Goal: Find contact information: Find contact information

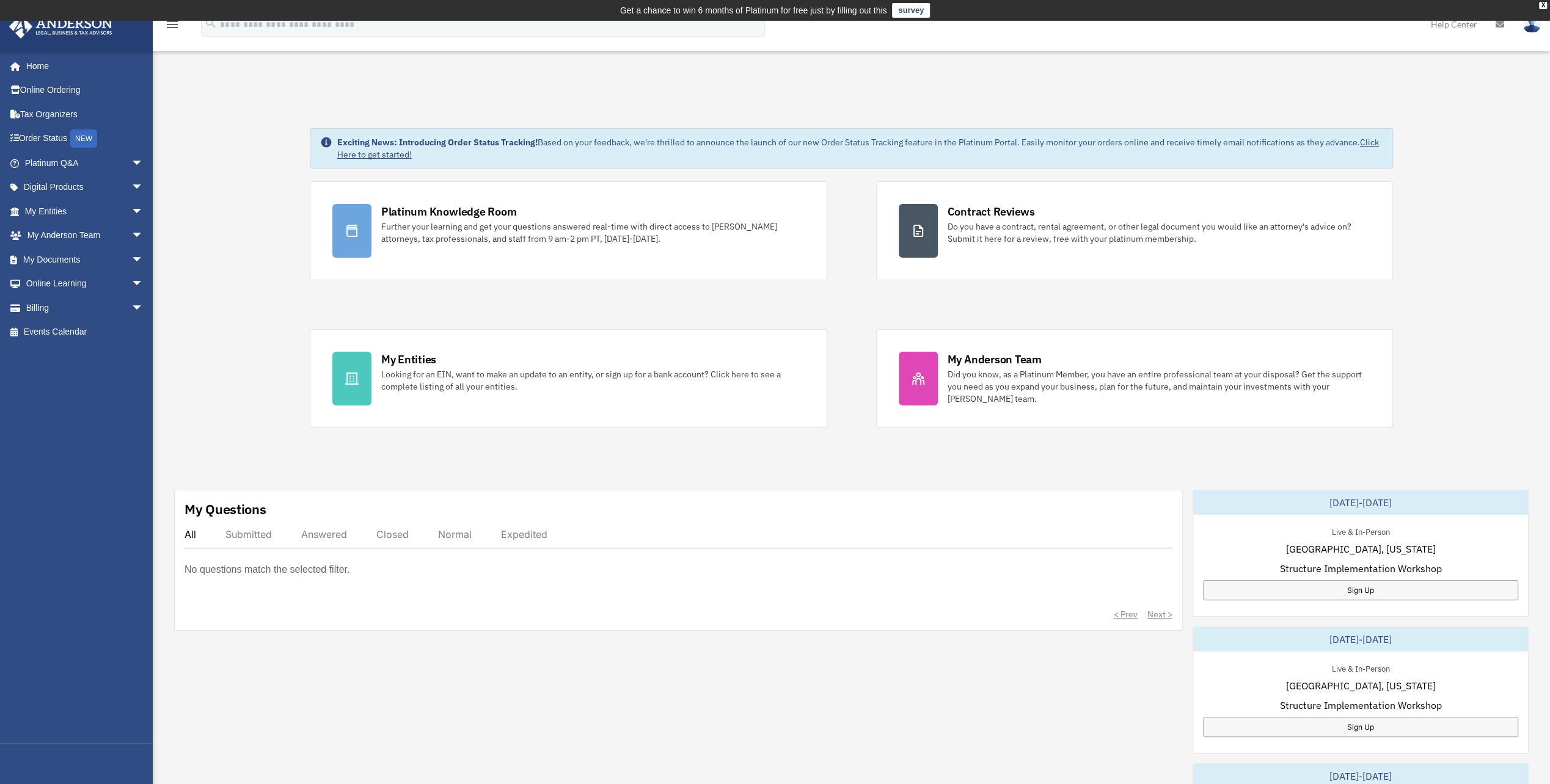
click at [474, 249] on link "Platinum Knowledge Room Further your learning and get your questions answered r…" at bounding box center [569, 231] width 518 height 99
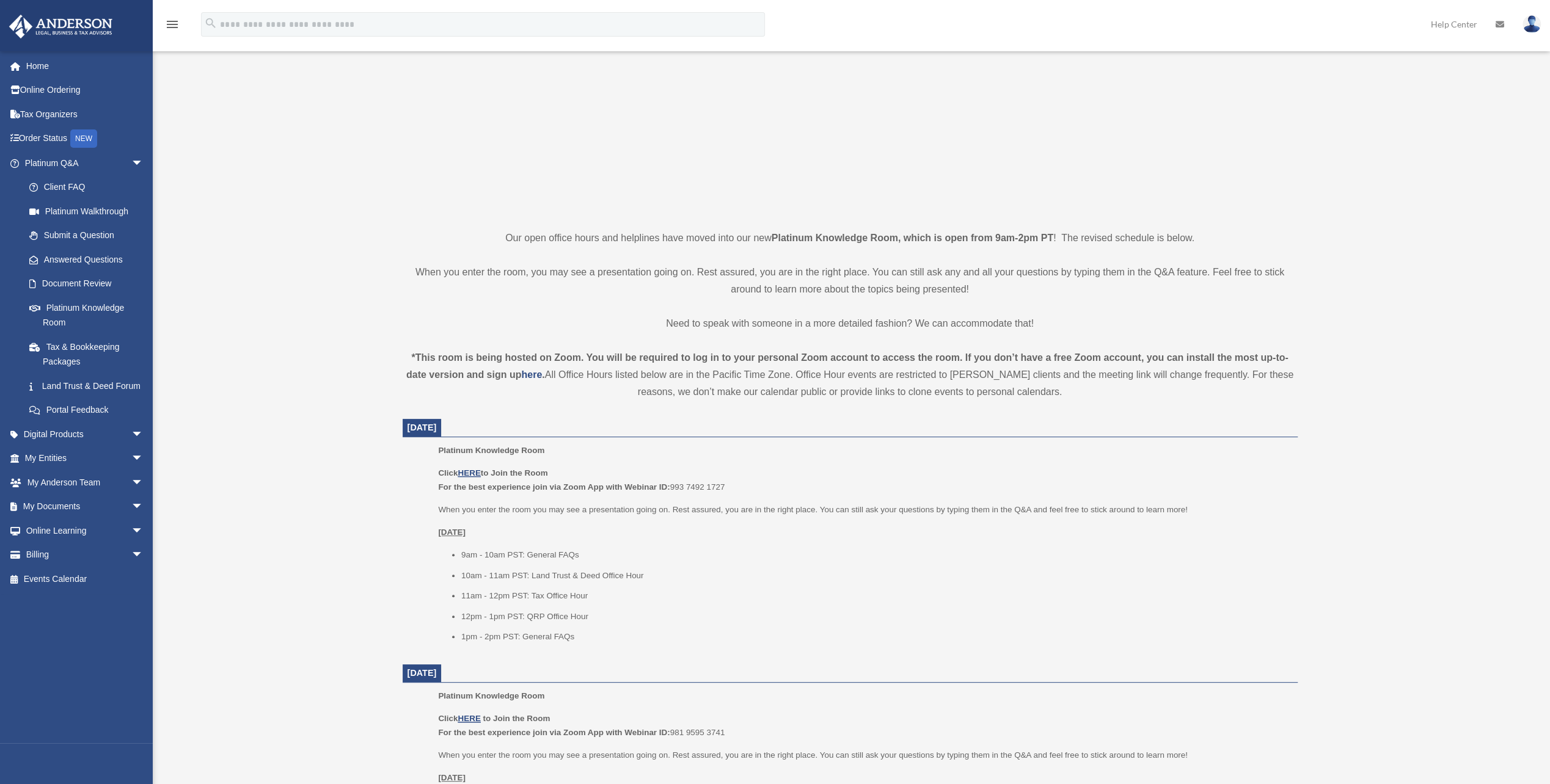
scroll to position [183, 0]
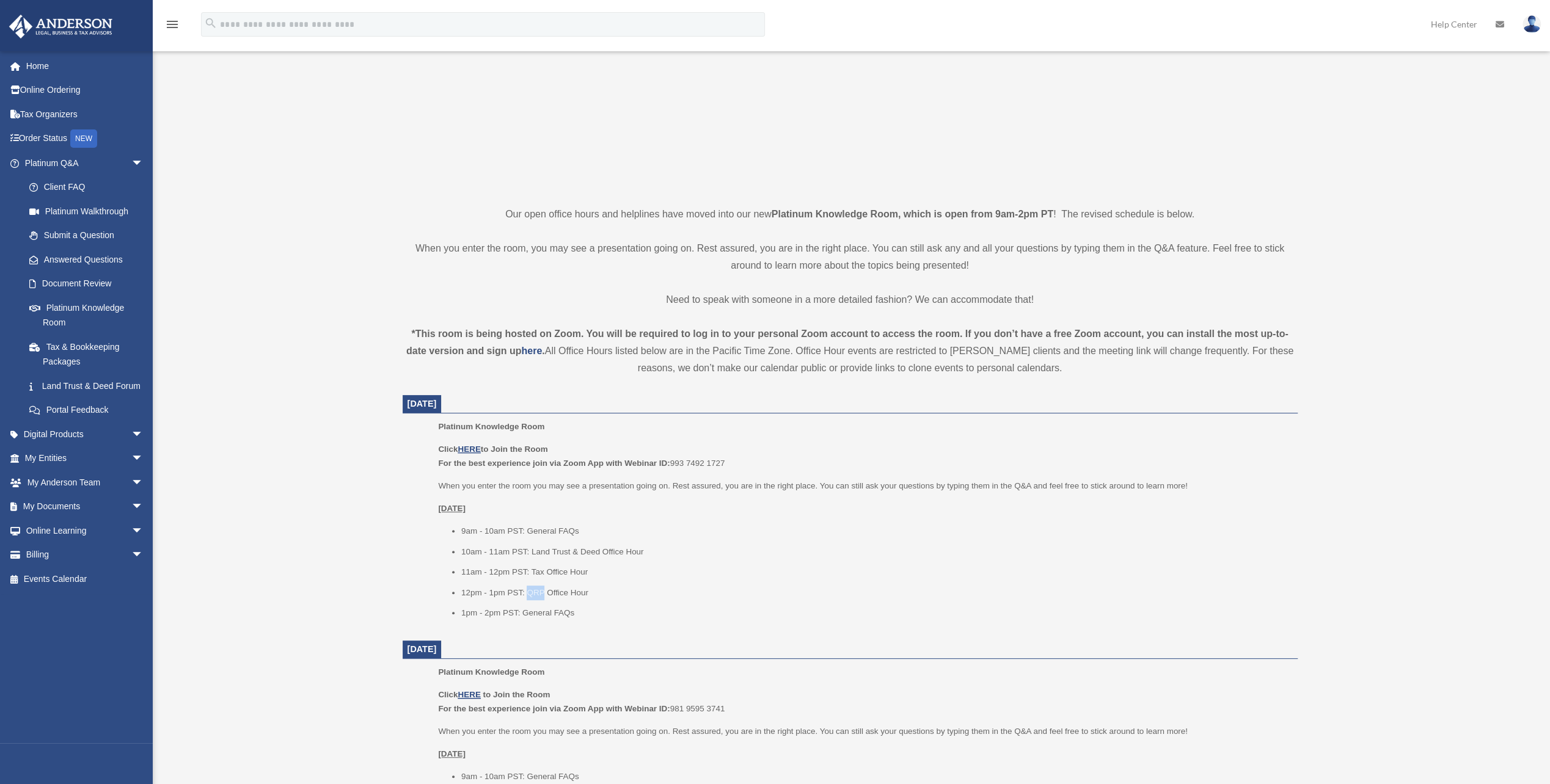
drag, startPoint x: 528, startPoint y: 593, endPoint x: 543, endPoint y: 591, distance: 15.1
click at [543, 591] on li "12pm - 1pm PST: QRP Office Hour" at bounding box center [875, 593] width 828 height 15
drag, startPoint x: 543, startPoint y: 591, endPoint x: 472, endPoint y: 447, distance: 160.6
click at [472, 447] on u "HERE" at bounding box center [469, 449] width 22 height 9
click at [582, 627] on div "Platinum Knowledge Room Click HERE to Join the Room For the best experience joi…" at bounding box center [863, 524] width 850 height 209
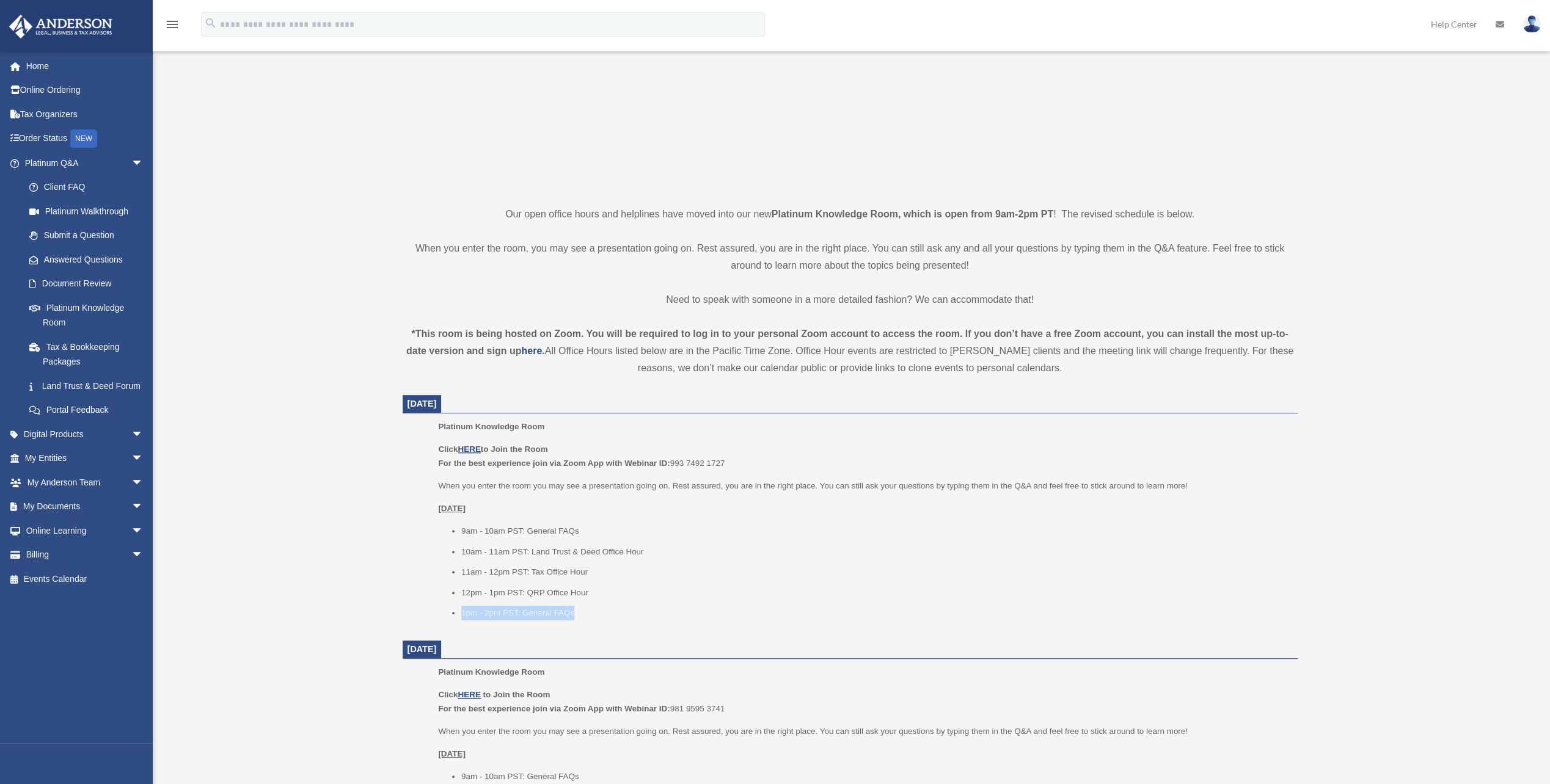
drag, startPoint x: 576, startPoint y: 621, endPoint x: 438, endPoint y: 620, distance: 138.0
click at [438, 620] on div "Platinum Knowledge Room Click HERE to Join the Room For the best experience joi…" at bounding box center [863, 524] width 850 height 209
drag, startPoint x: 438, startPoint y: 620, endPoint x: 549, endPoint y: 570, distance: 121.7
click at [548, 570] on li "11am - 12pm PST: Tax Office Hour" at bounding box center [875, 572] width 828 height 15
click at [842, 579] on ul "9am - 10am PST: General FAQs 10am - 11am PST: Land Trust & Deed Office Hour 11a…" at bounding box center [863, 572] width 850 height 96
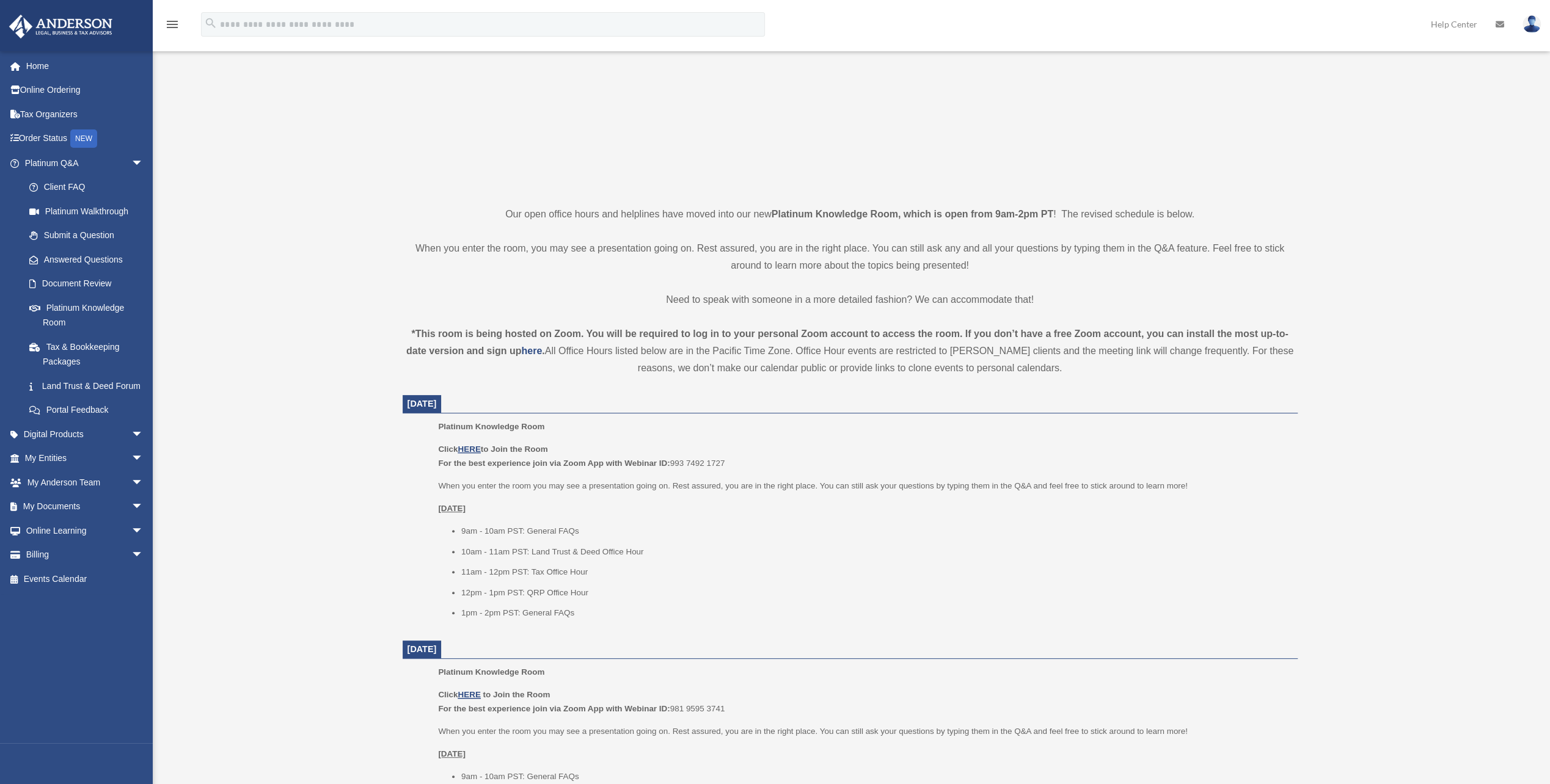
click at [93, 493] on link "My Anderson Team arrow_drop_down" at bounding box center [85, 482] width 154 height 24
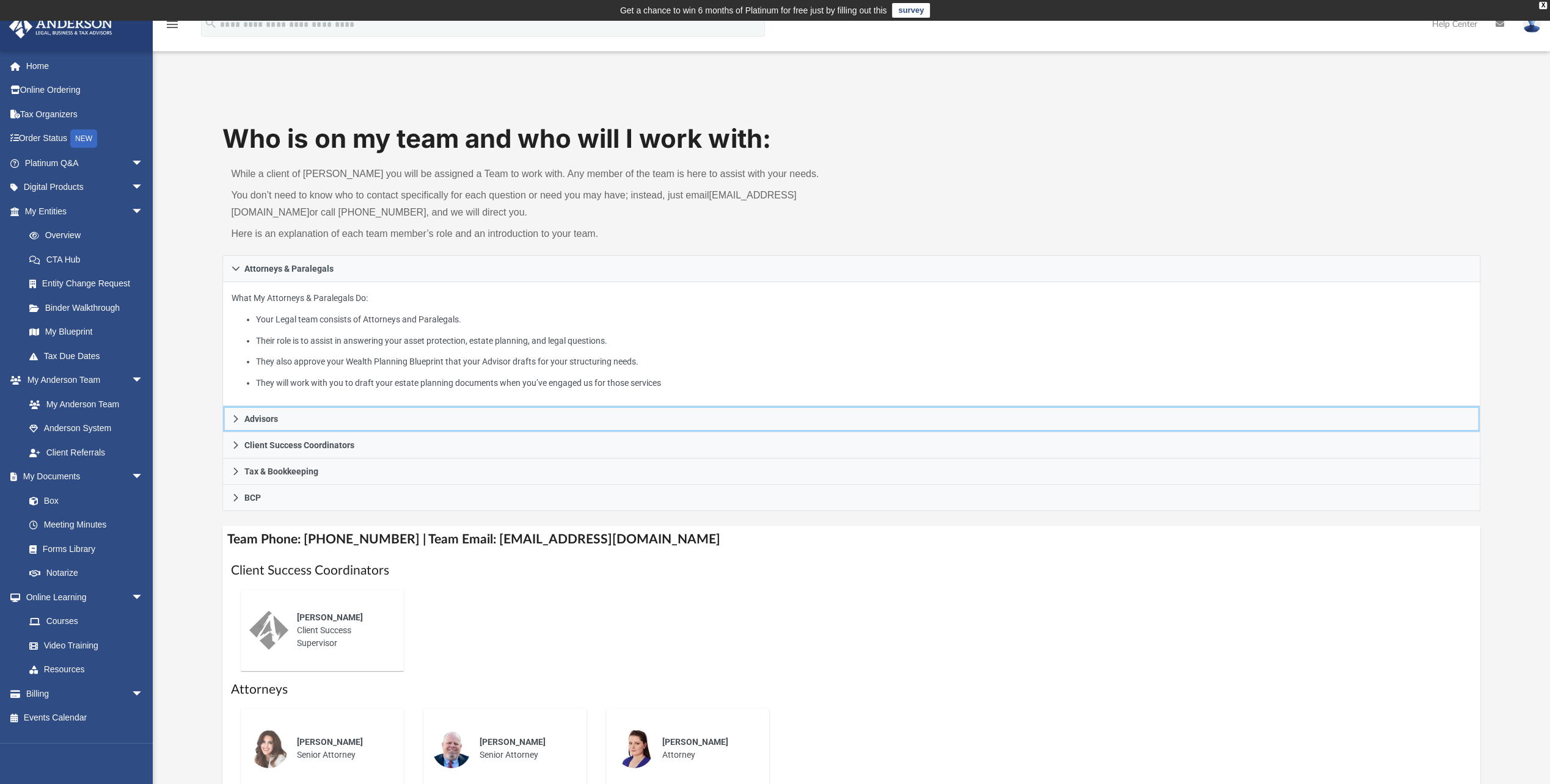
click at [236, 418] on icon at bounding box center [235, 419] width 9 height 9
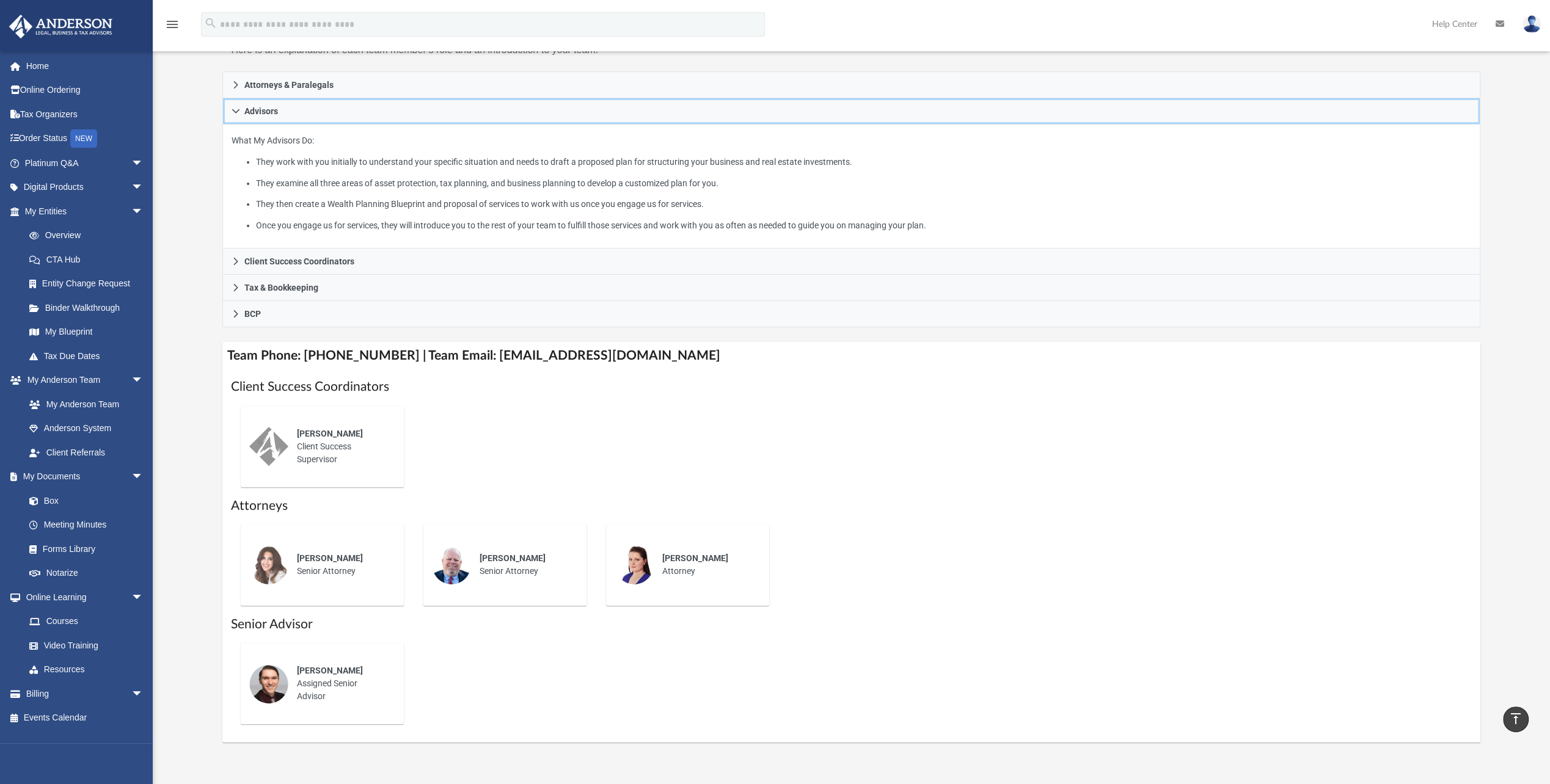
scroll to position [183, 0]
click at [314, 684] on div "Josh Terry Assigned Senior Advisor" at bounding box center [342, 684] width 107 height 55
click at [314, 671] on span "Josh Terry" at bounding box center [330, 671] width 66 height 10
click at [315, 671] on span "Josh Terry" at bounding box center [330, 671] width 66 height 10
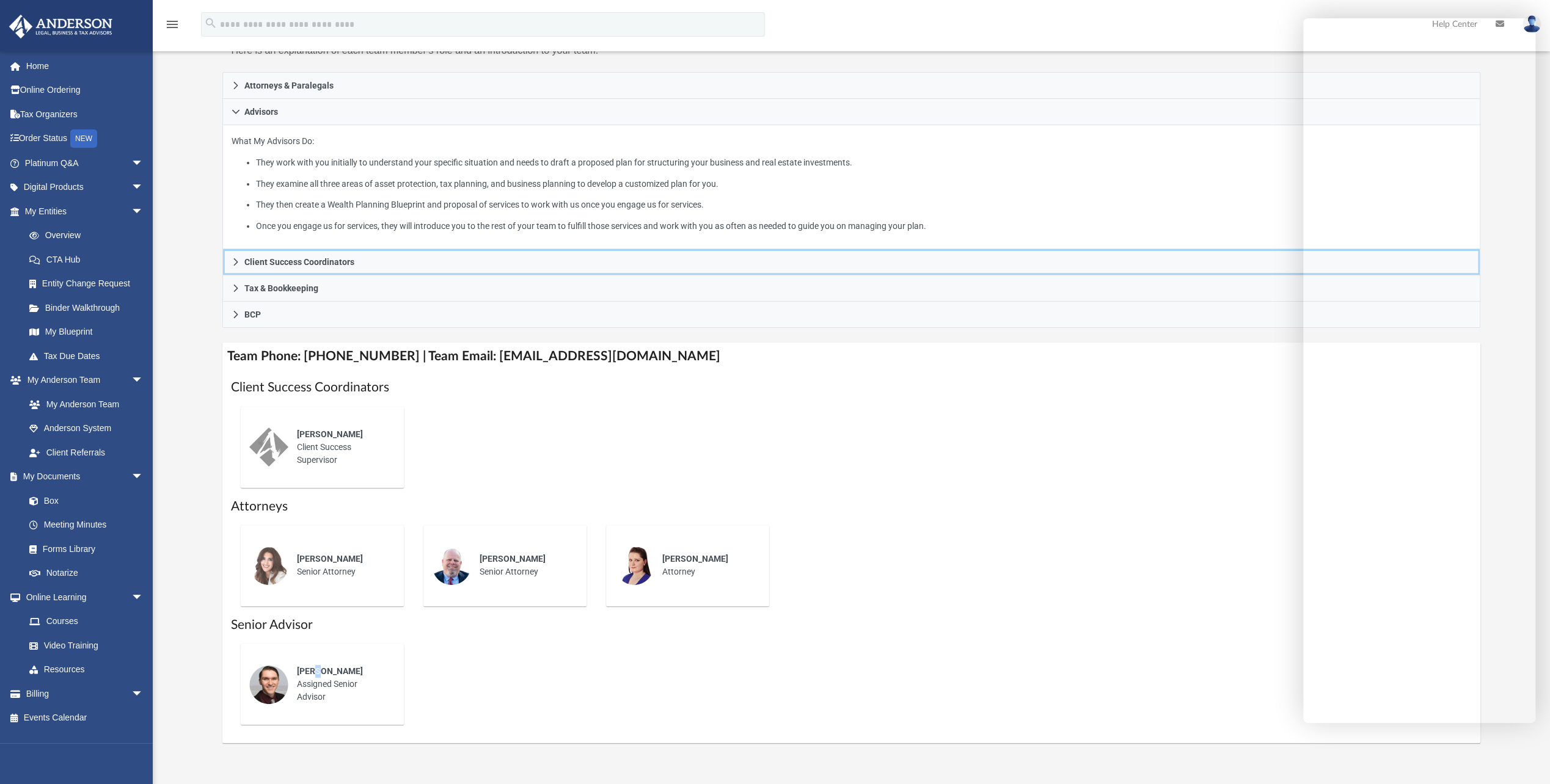
click at [234, 262] on icon at bounding box center [235, 262] width 9 height 9
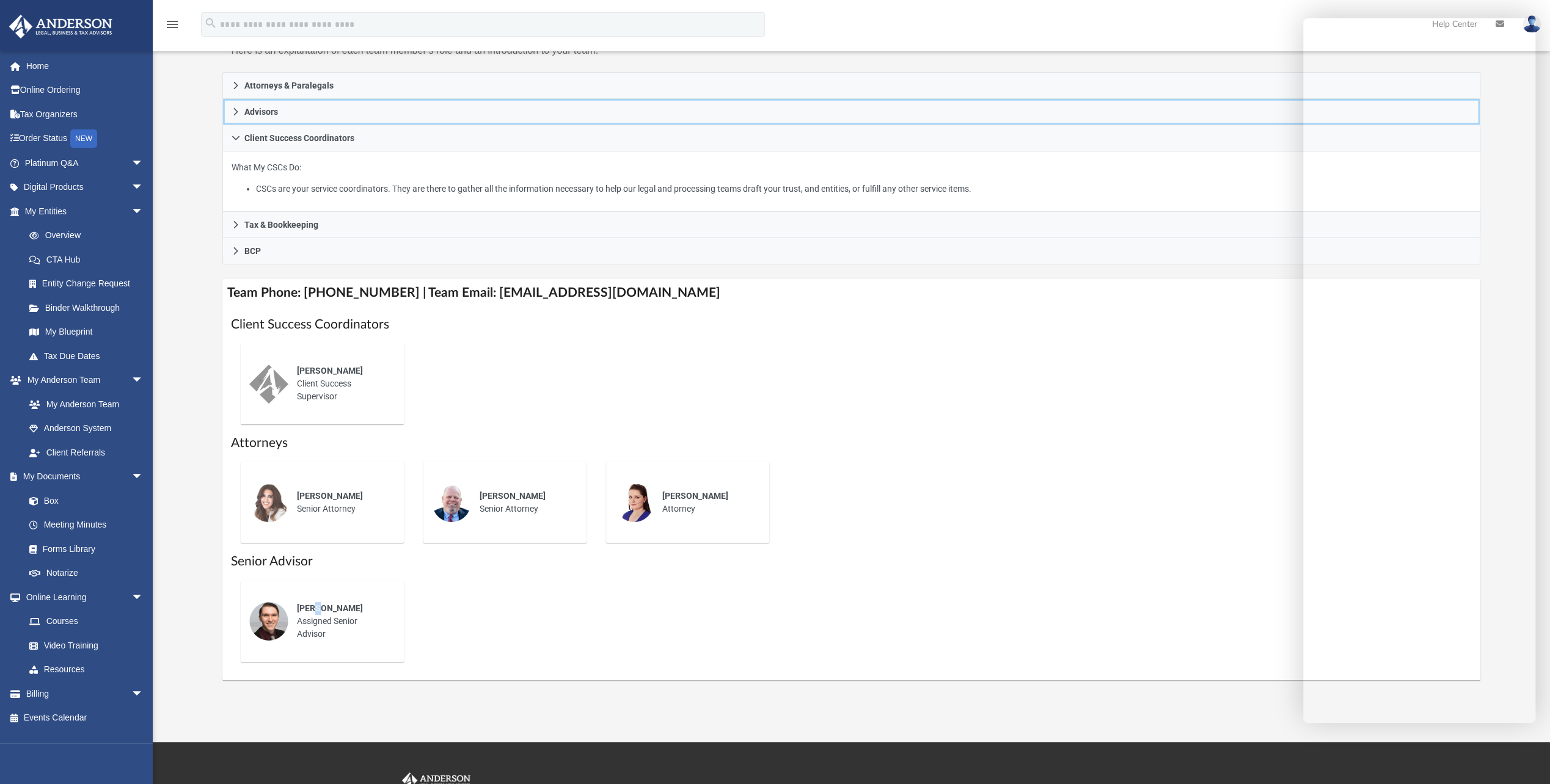
click at [237, 114] on icon at bounding box center [235, 111] width 9 height 9
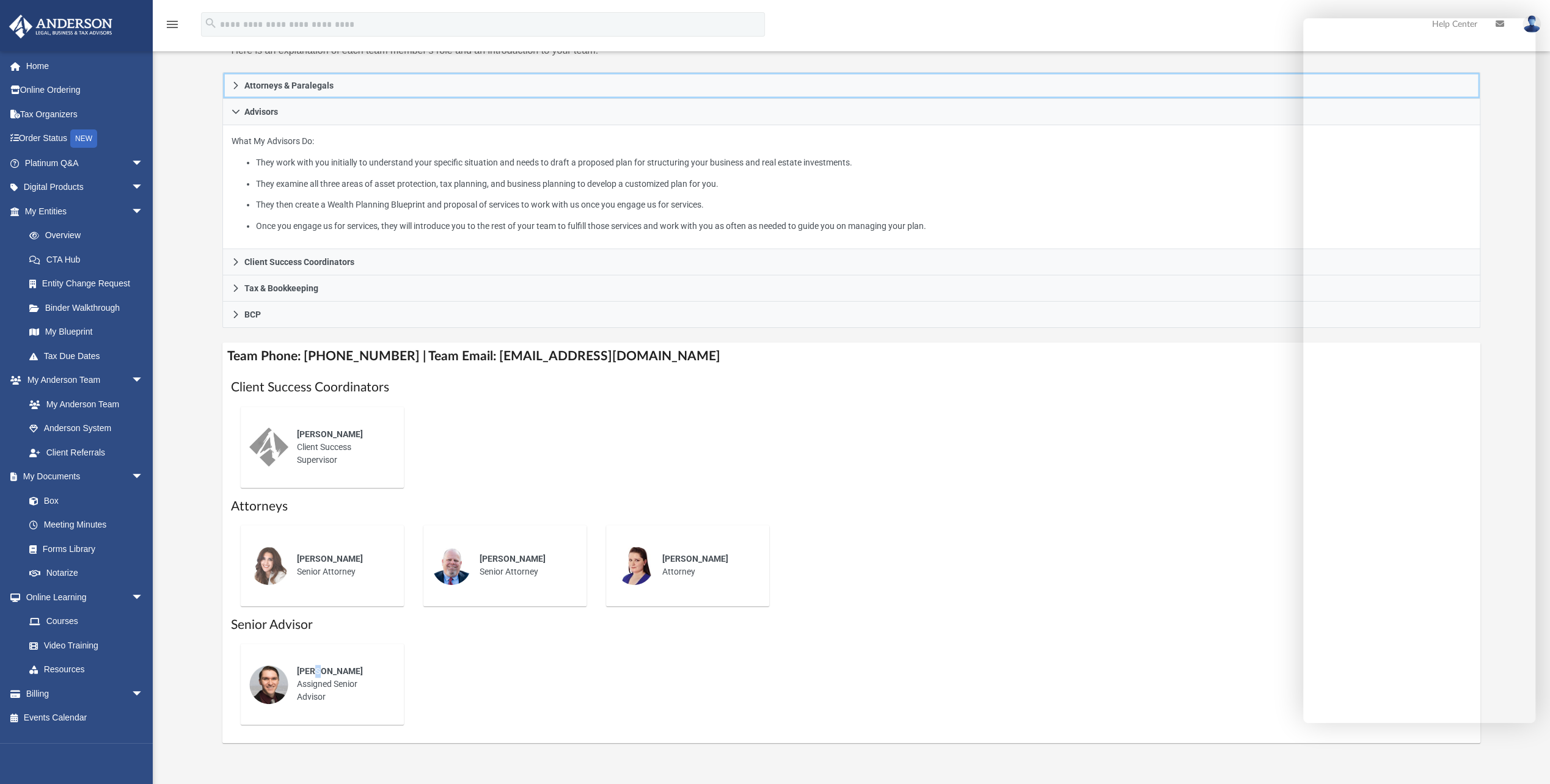
click at [230, 80] on link "Attorneys & Paralegals" at bounding box center [851, 85] width 1257 height 27
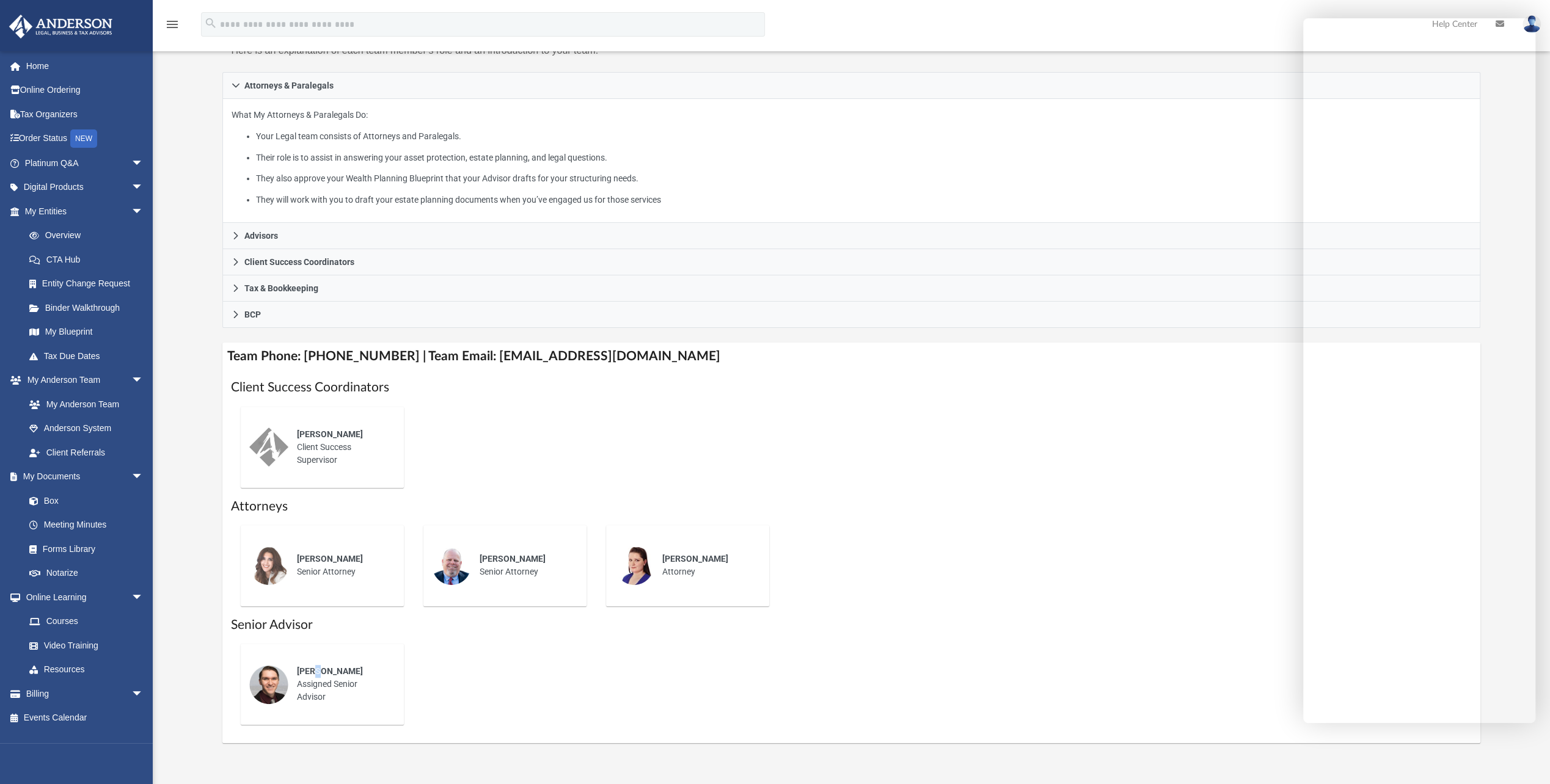
click at [78, 231] on link "Overview" at bounding box center [90, 235] width 145 height 24
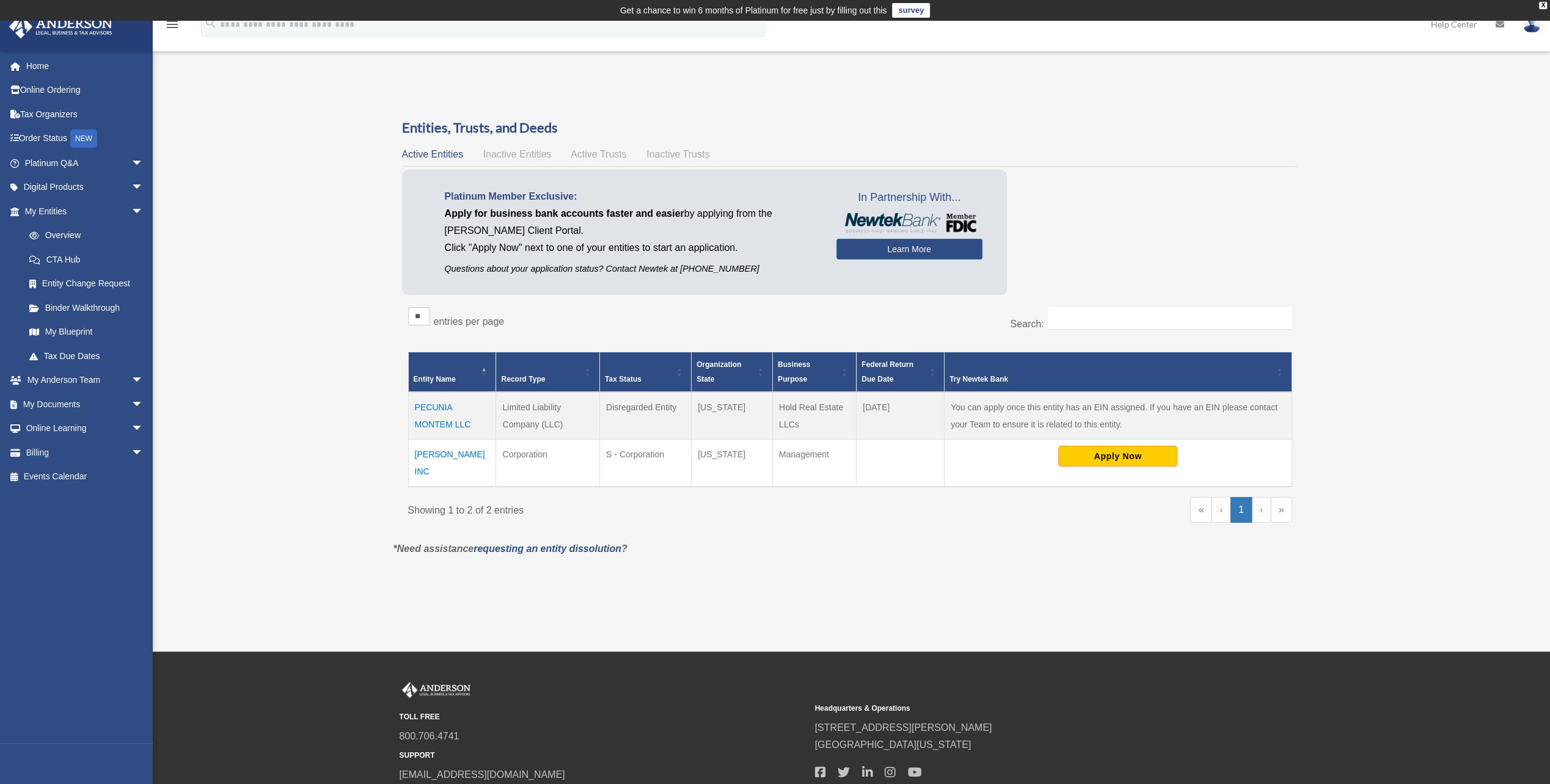
click at [70, 255] on link "CTA Hub" at bounding box center [86, 259] width 139 height 24
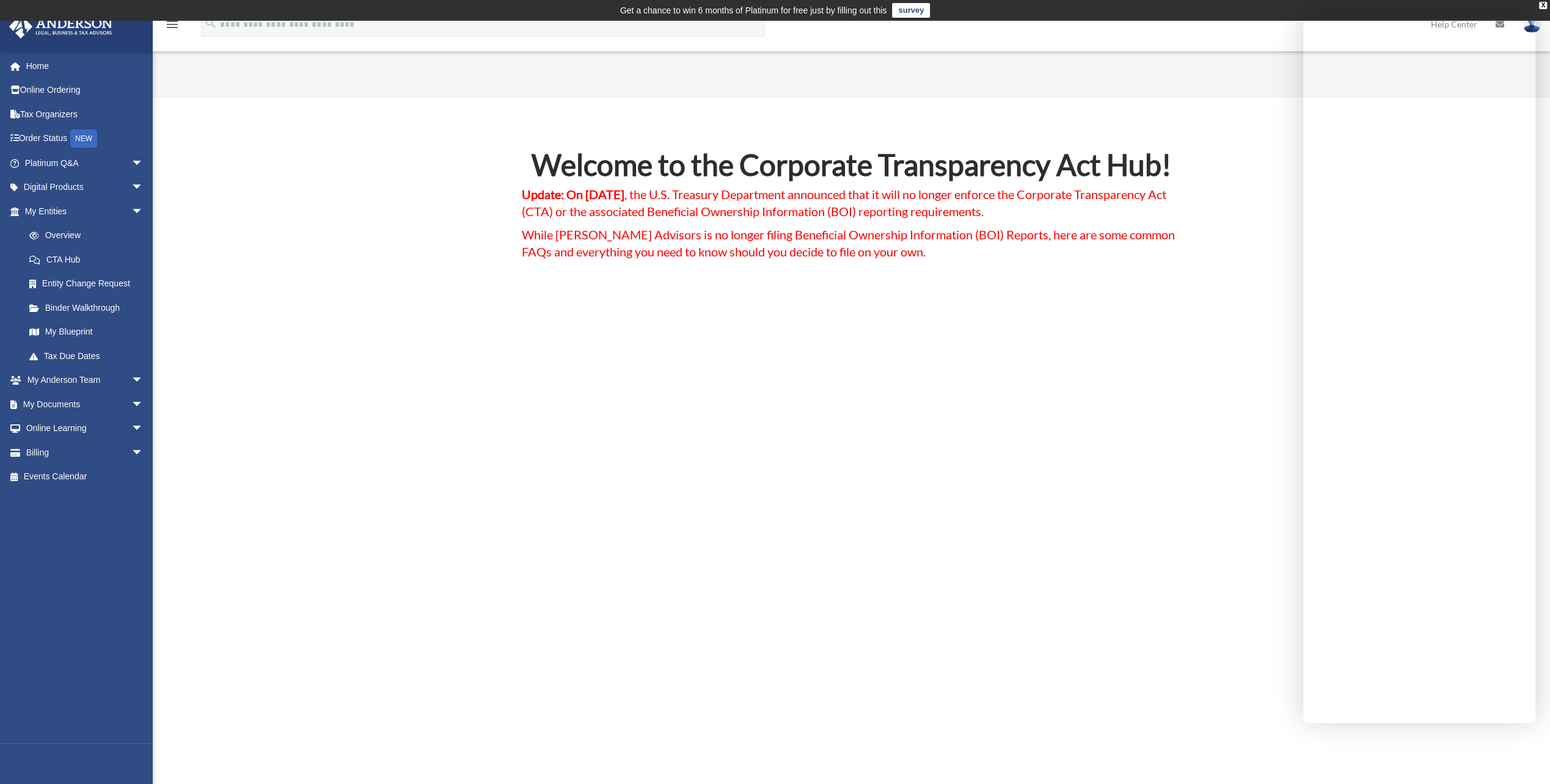
click at [64, 330] on link "My Blueprint" at bounding box center [90, 332] width 145 height 24
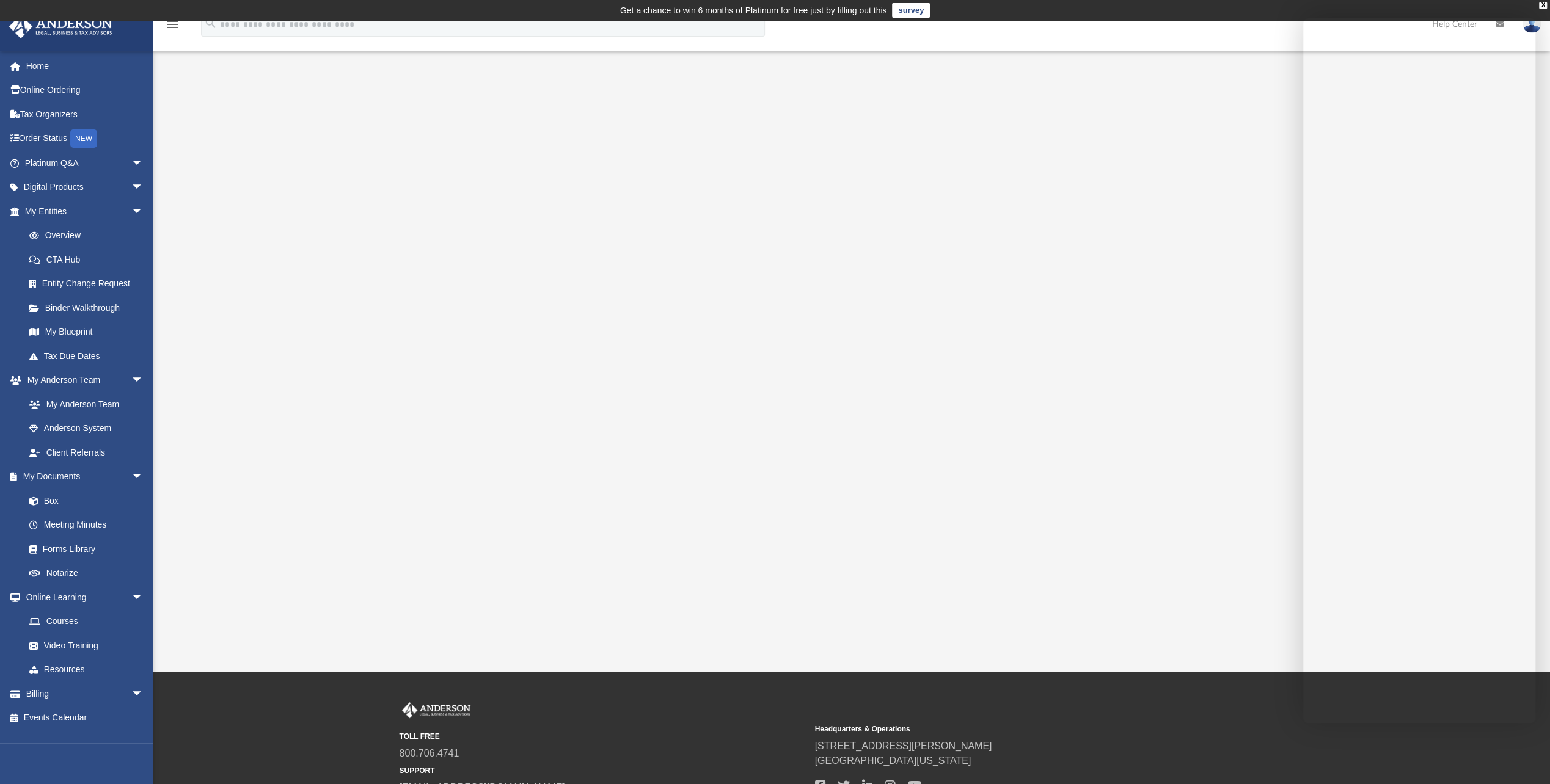
scroll to position [61, 0]
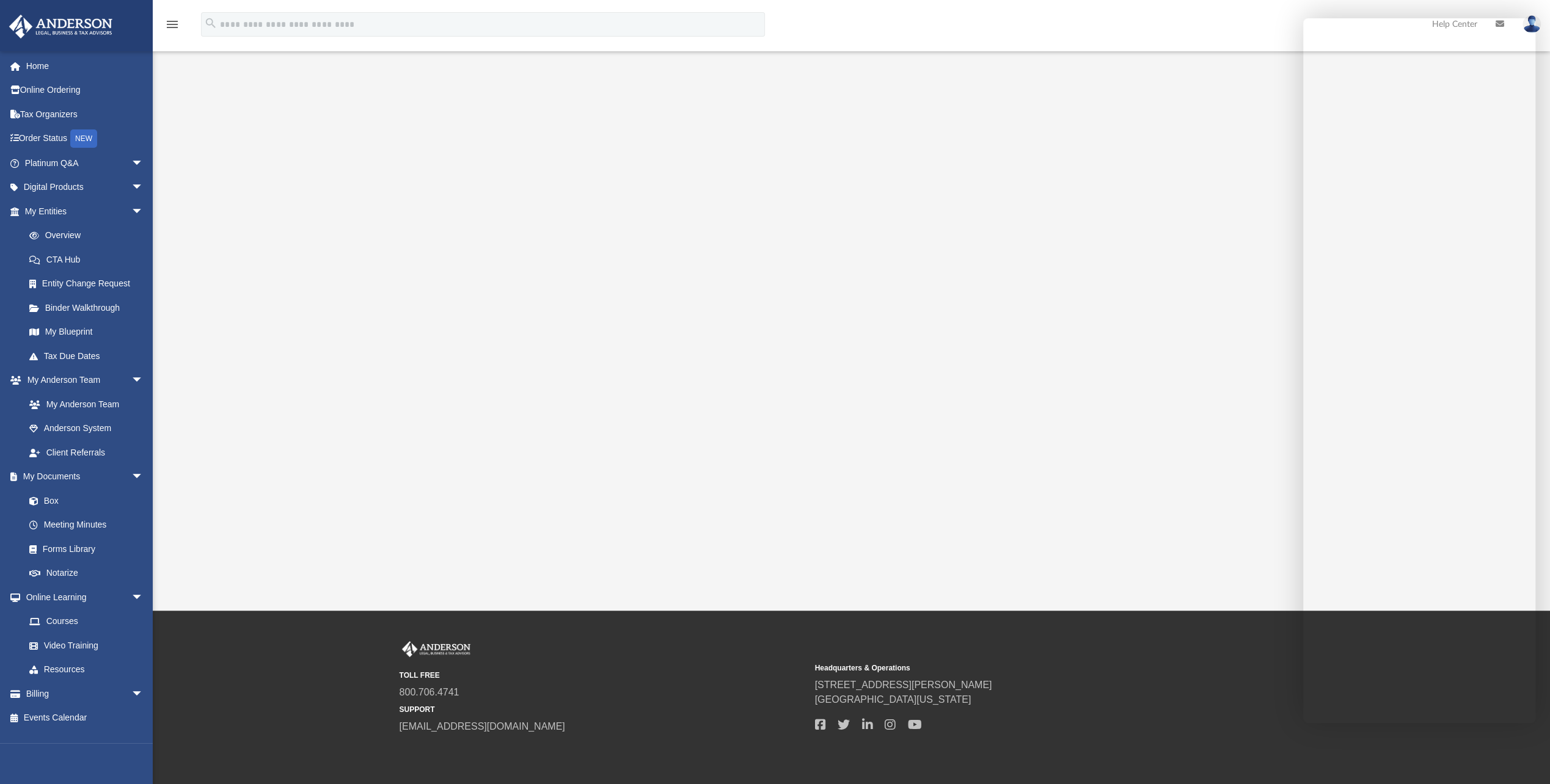
click at [339, 361] on div at bounding box center [851, 304] width 1257 height 489
click at [66, 428] on link "Anderson System" at bounding box center [86, 429] width 139 height 24
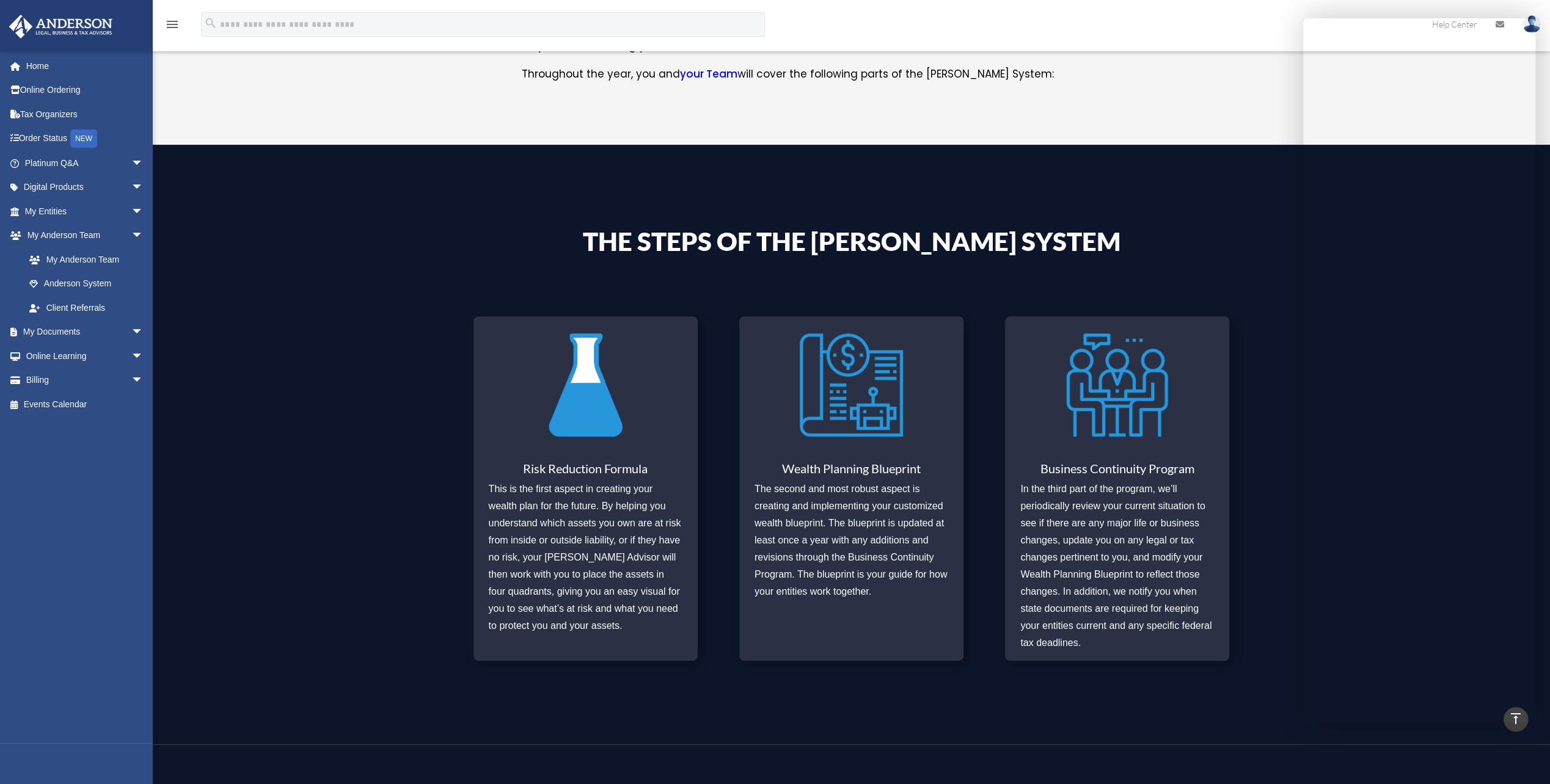
scroll to position [367, 0]
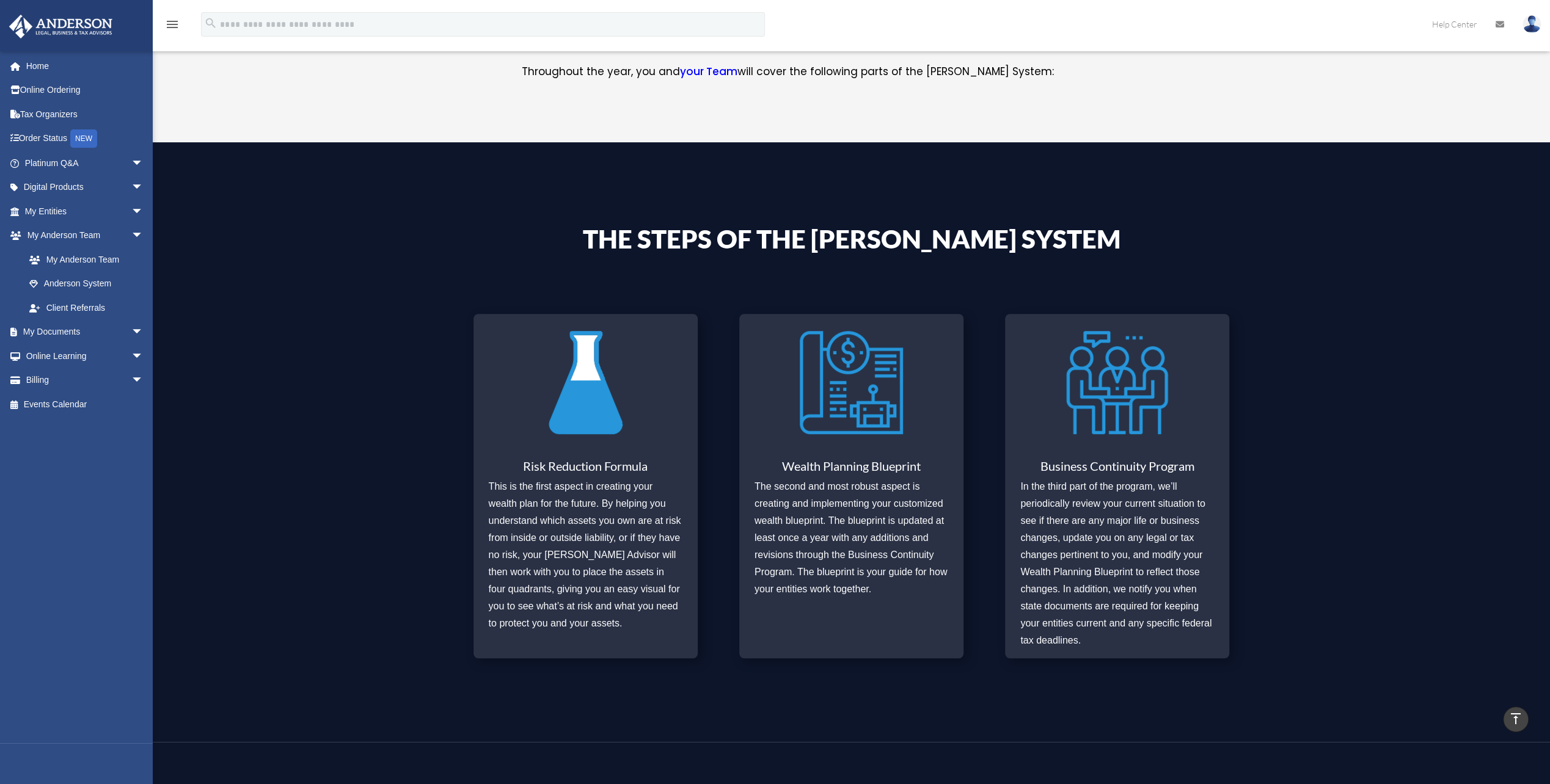
click at [61, 353] on link "Online Learning arrow_drop_down" at bounding box center [85, 356] width 154 height 24
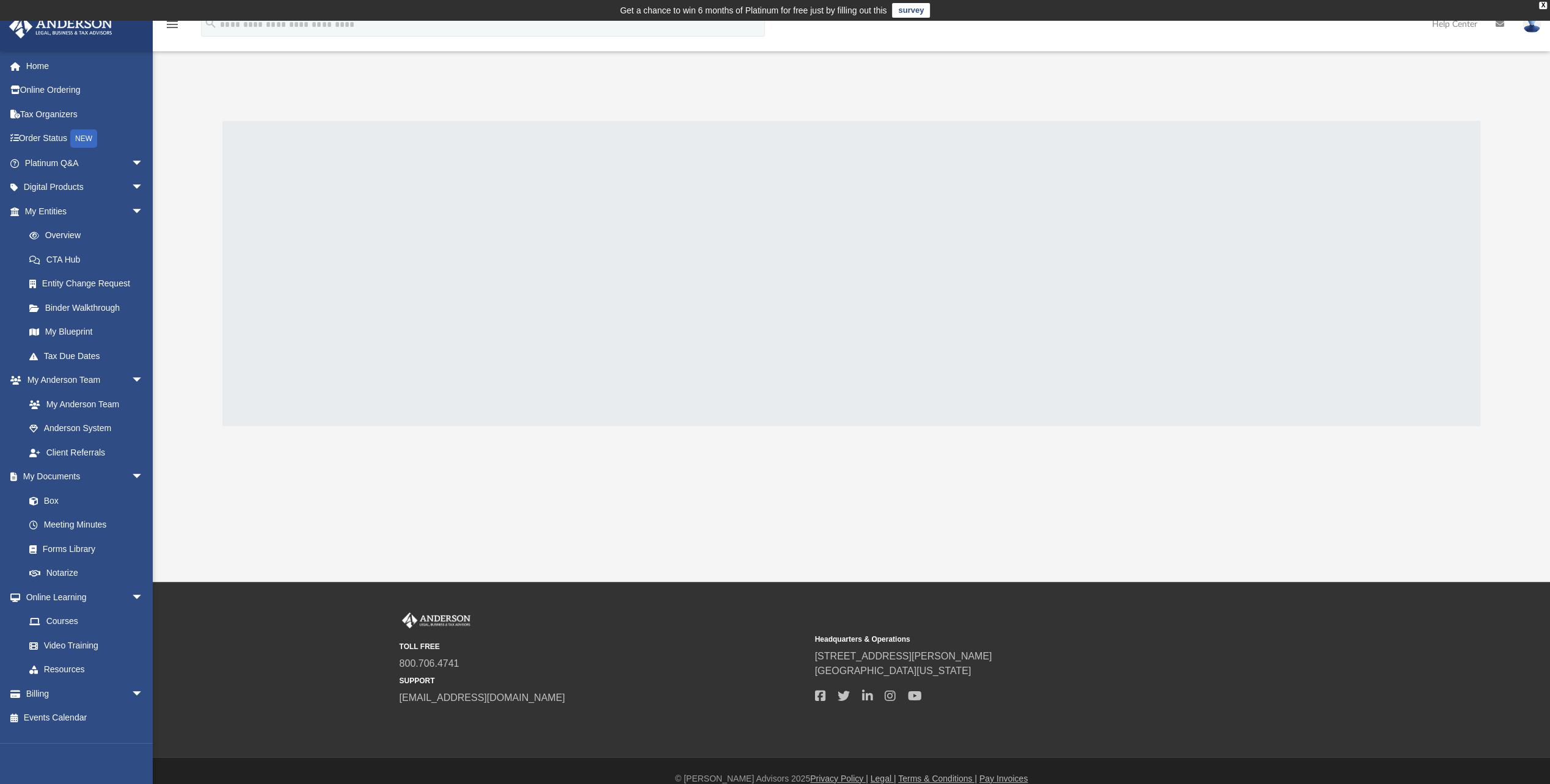
click at [90, 160] on link "Platinum Q&A arrow_drop_down" at bounding box center [85, 163] width 154 height 24
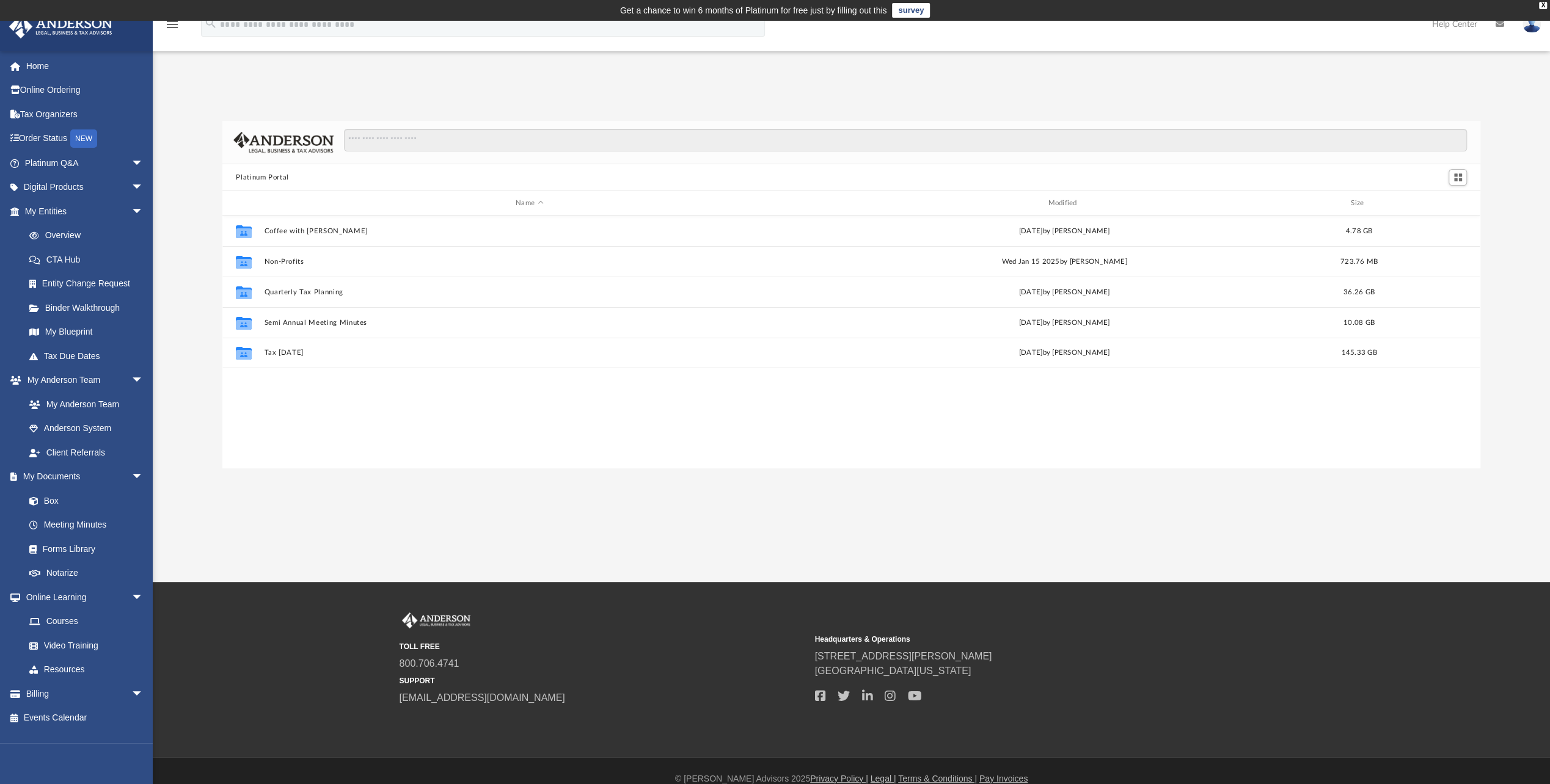
scroll to position [268, 1248]
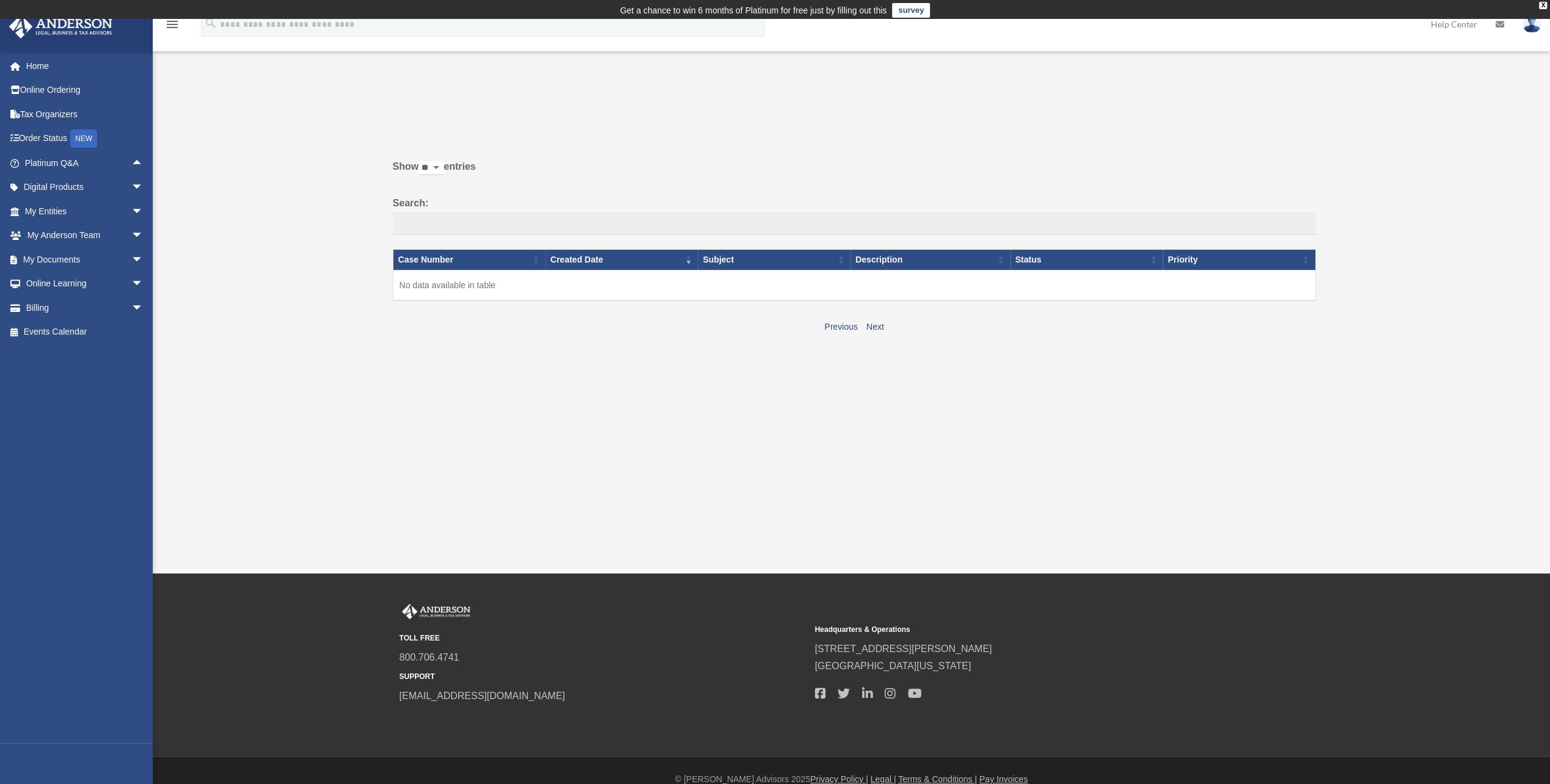
click at [131, 162] on span "arrow_drop_up" at bounding box center [143, 164] width 24 height 25
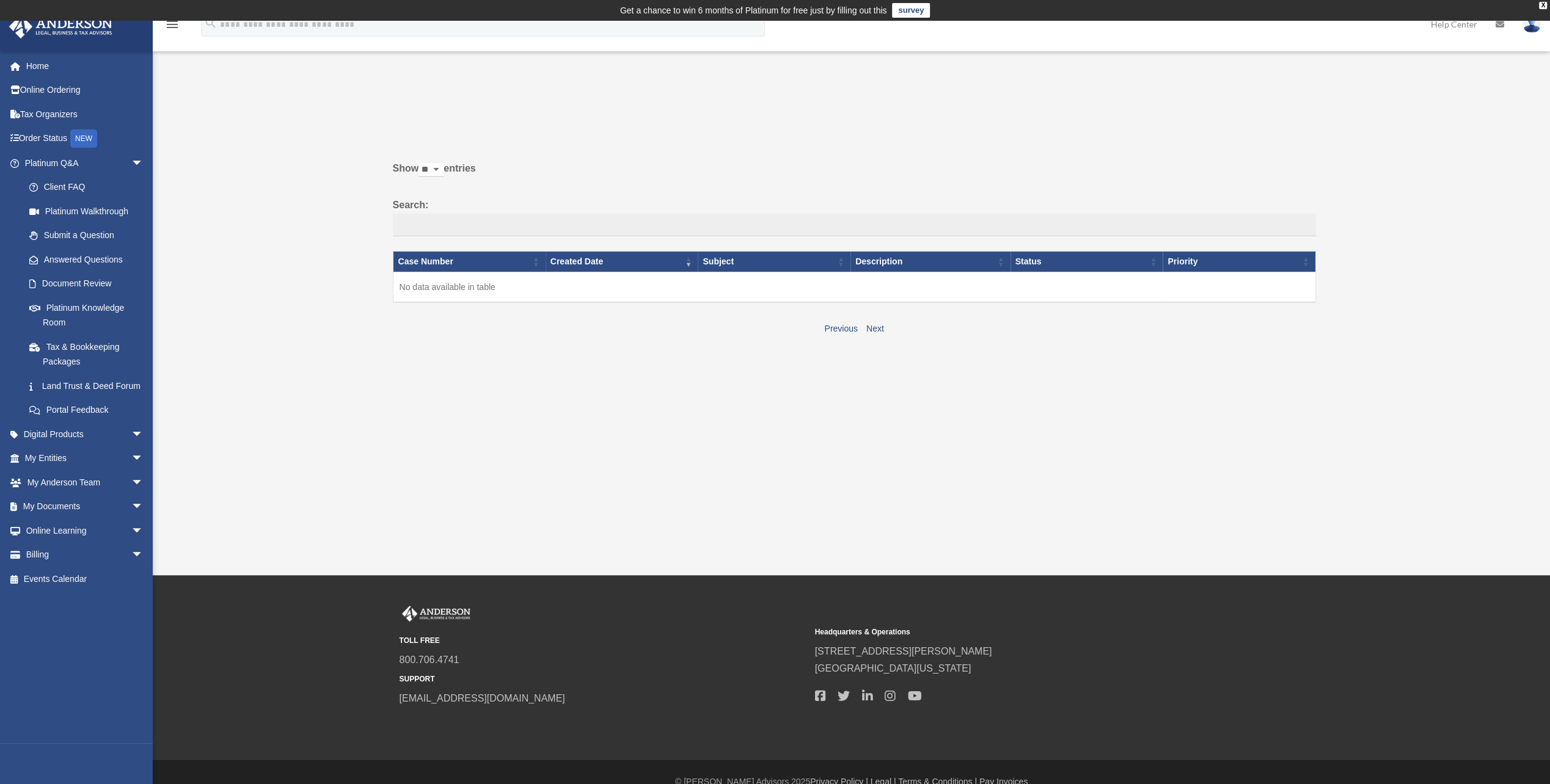
click at [71, 236] on link "Submit a Question" at bounding box center [86, 235] width 139 height 24
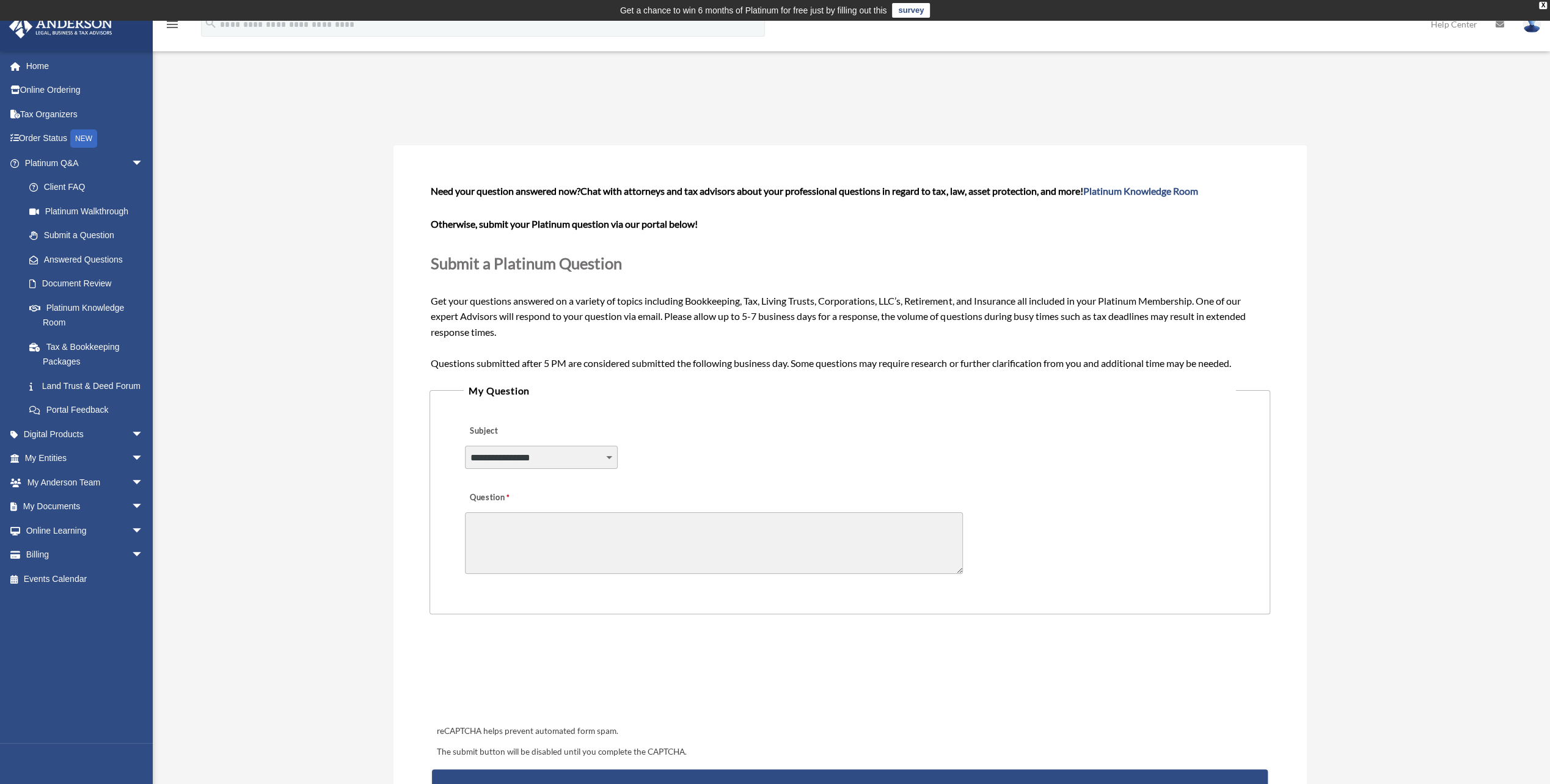
click at [607, 463] on select "**********" at bounding box center [541, 457] width 152 height 23
select select "******"
click at [465, 446] on select "**********" at bounding box center [541, 457] width 152 height 23
click at [547, 556] on textarea "Question" at bounding box center [714, 543] width 498 height 62
click at [67, 313] on link "Platinum Knowledge Room" at bounding box center [90, 315] width 145 height 39
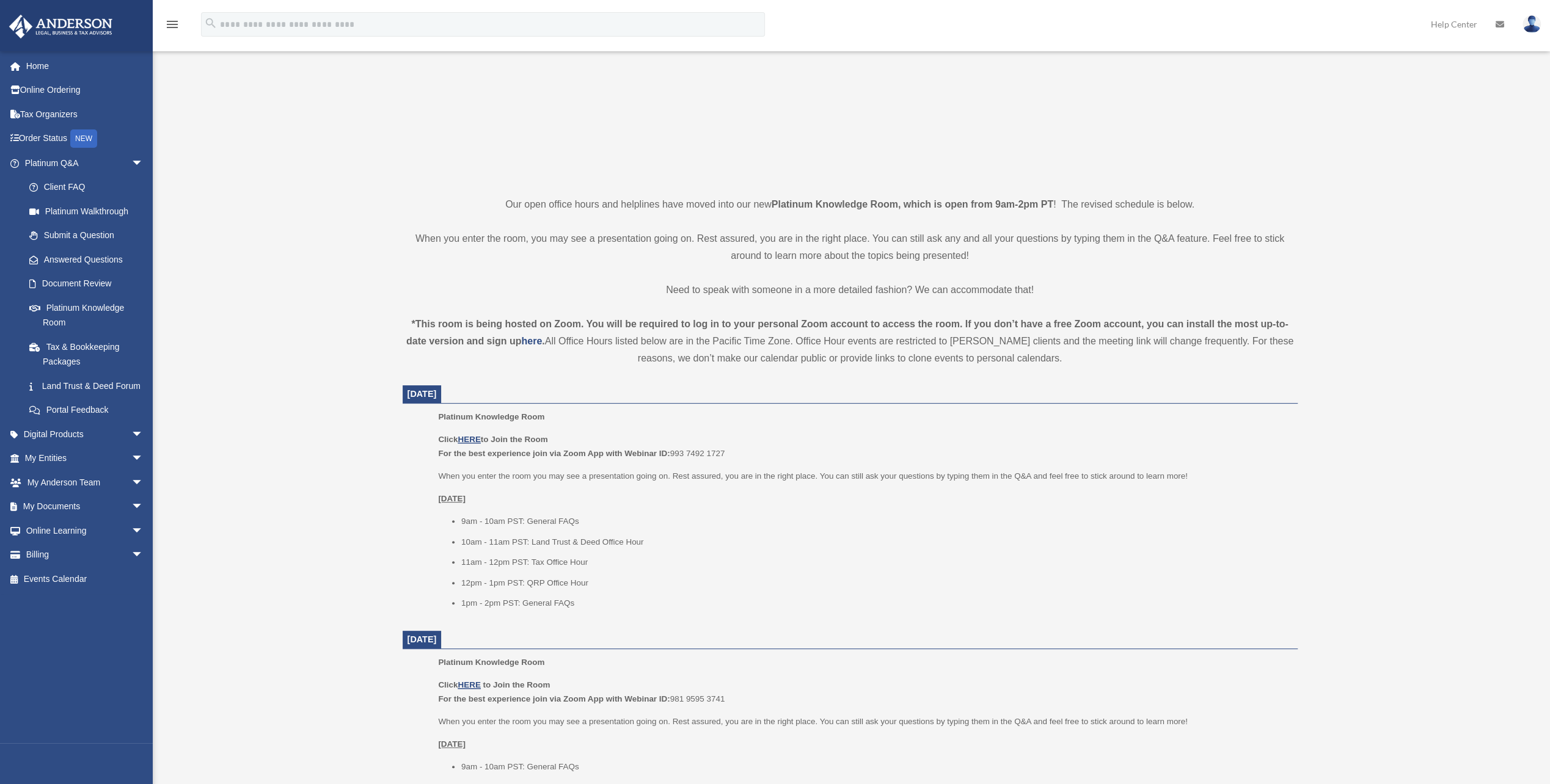
scroll to position [305, 0]
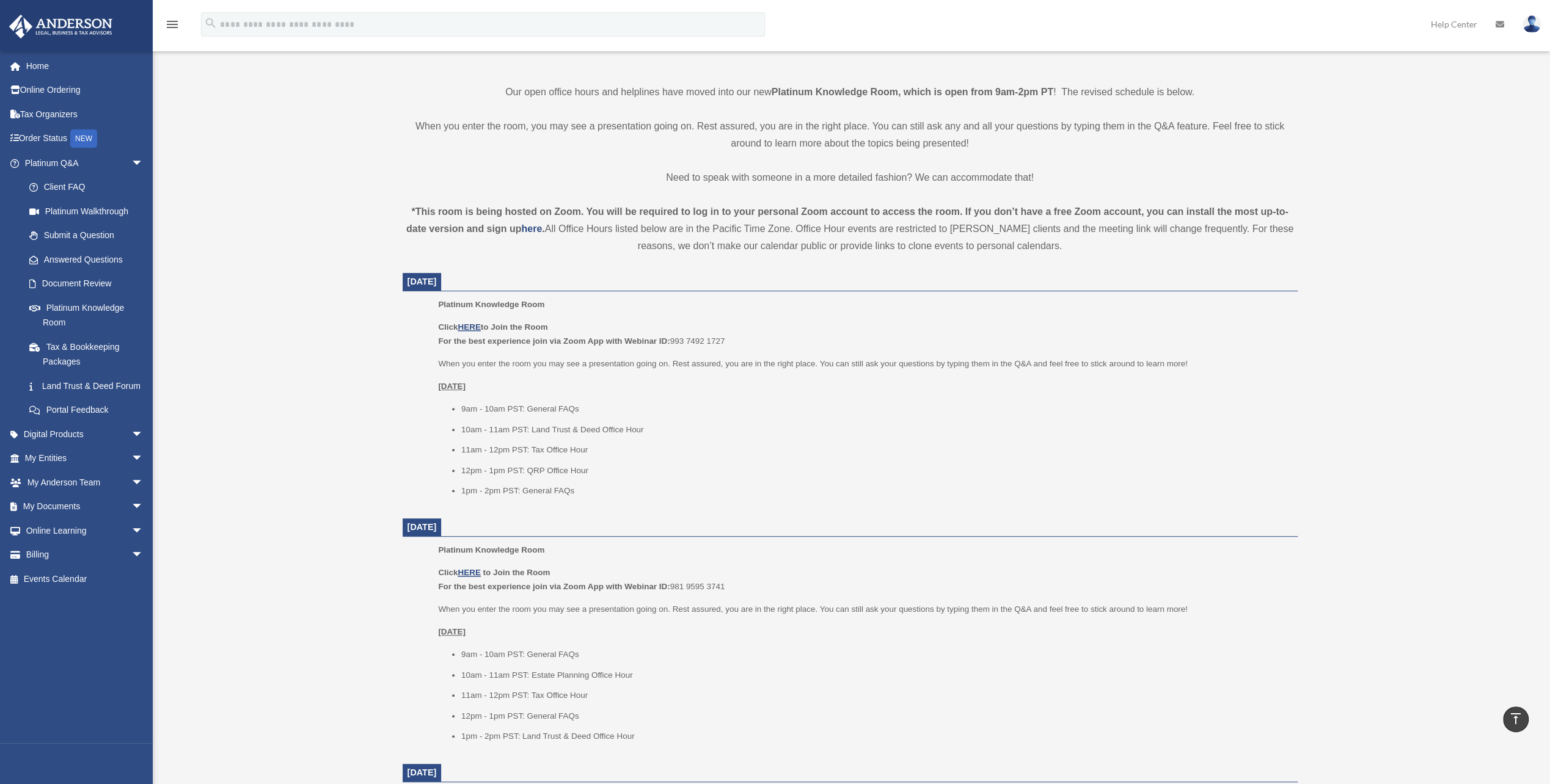
click at [137, 495] on span "arrow_drop_down" at bounding box center [143, 483] width 24 height 25
click at [62, 519] on link "My Anderson Team" at bounding box center [90, 506] width 145 height 24
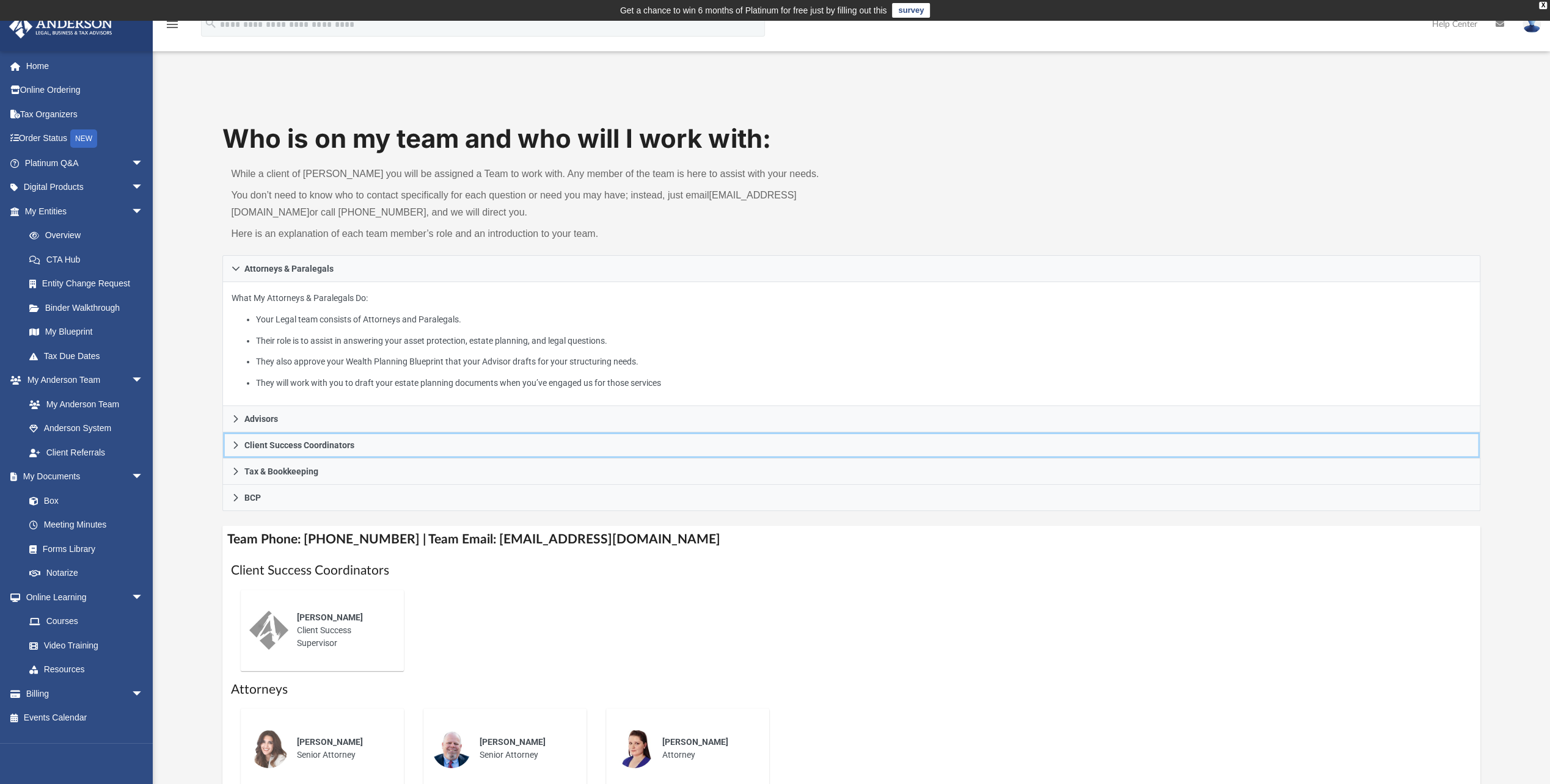
click at [237, 441] on icon at bounding box center [235, 445] width 9 height 9
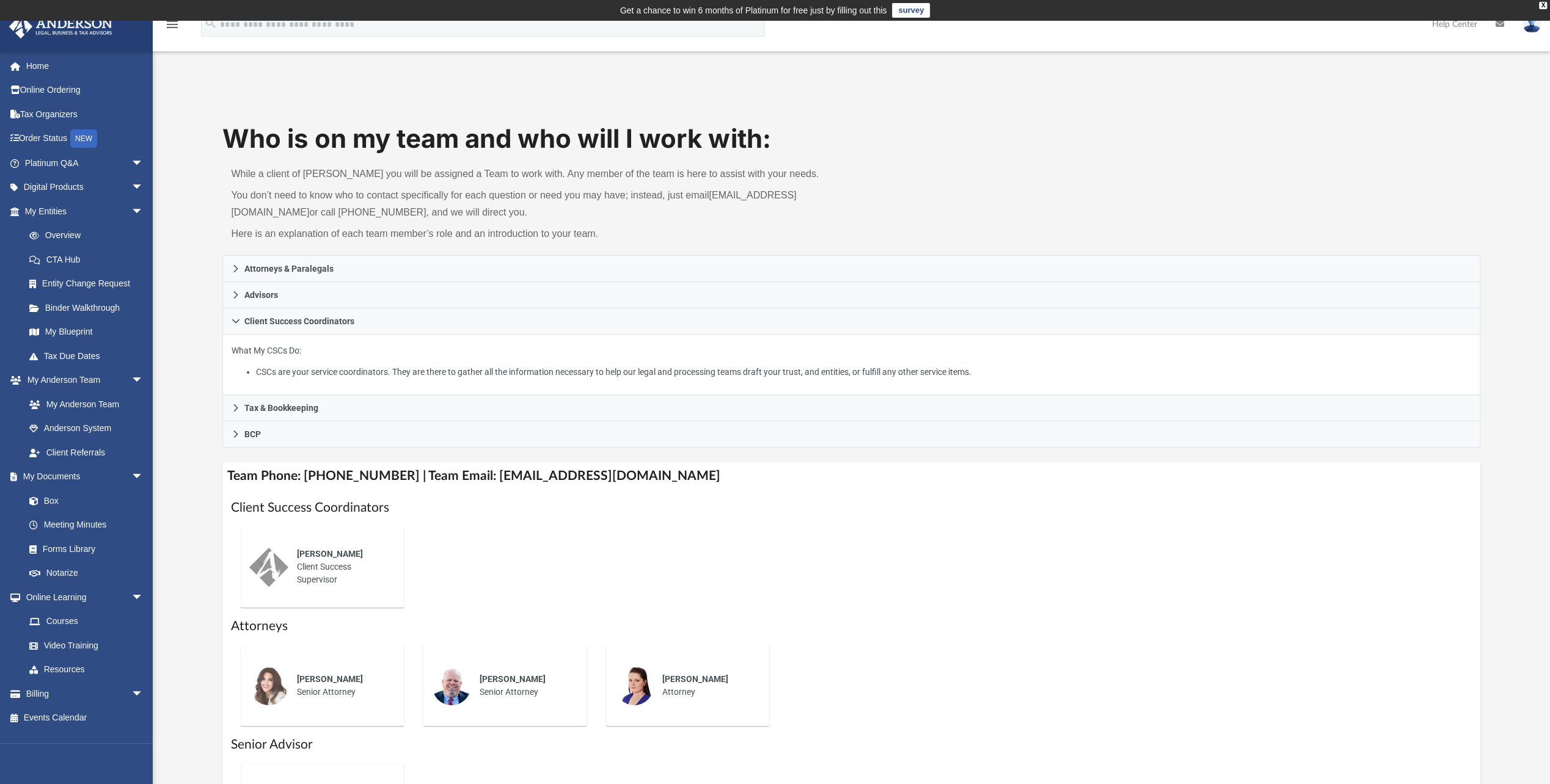
click at [334, 555] on span "[PERSON_NAME]" at bounding box center [330, 554] width 66 height 10
drag, startPoint x: 334, startPoint y: 555, endPoint x: 468, endPoint y: 557, distance: 134.0
click at [468, 557] on div "[PERSON_NAME] Client Success Supervisor" at bounding box center [851, 567] width 1240 height 101
drag, startPoint x: 475, startPoint y: 477, endPoint x: 664, endPoint y: 485, distance: 189.2
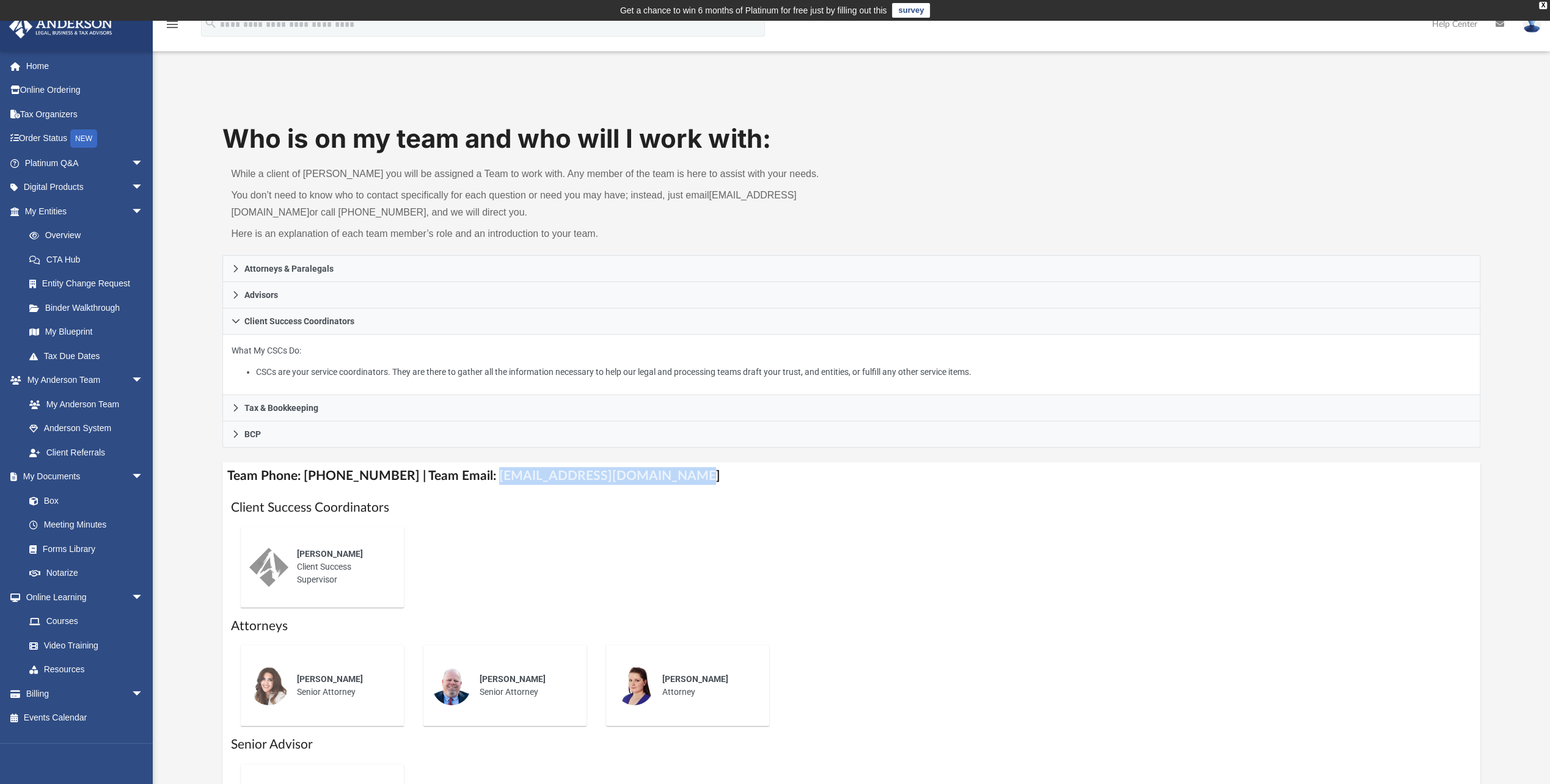
click at [664, 485] on h4 "Team Phone: [PHONE_NUMBER] | Team Email: [EMAIL_ADDRESS][DOMAIN_NAME]" at bounding box center [851, 476] width 1257 height 28
copy h4 "[EMAIL_ADDRESS][DOMAIN_NAME]"
